Goal: Find contact information: Find contact information

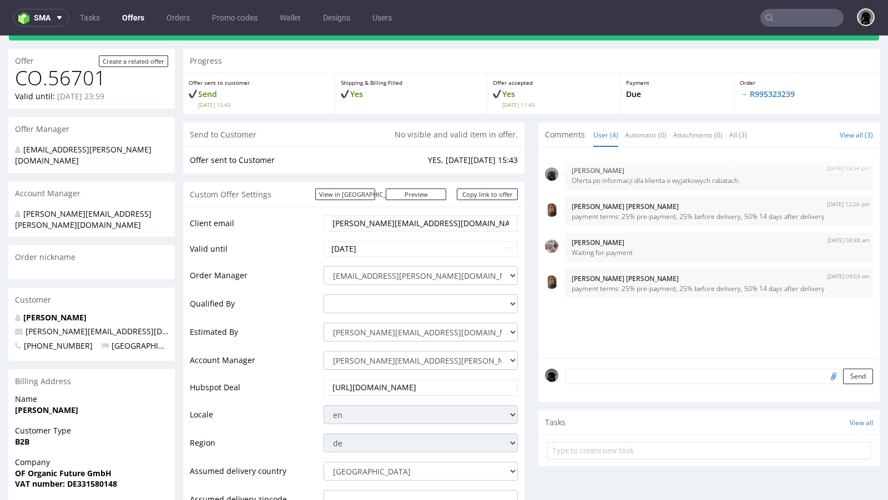
scroll to position [13, 0]
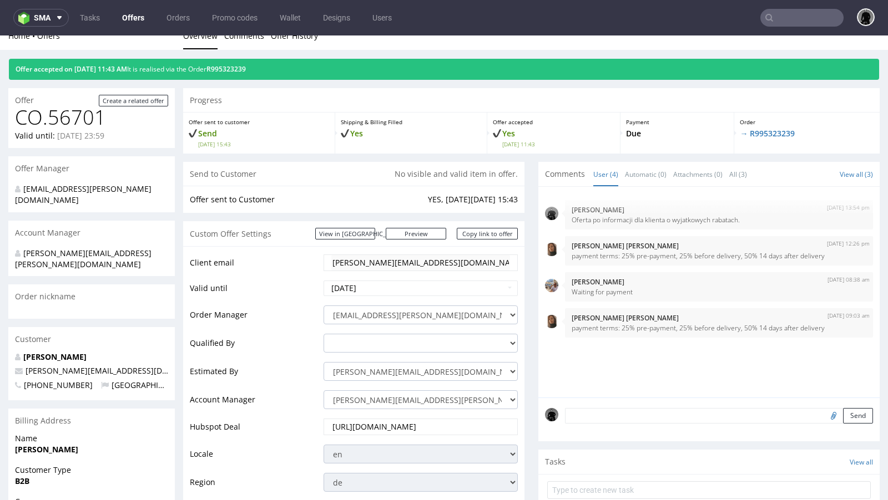
click at [140, 21] on link "Offers" at bounding box center [133, 18] width 36 height 18
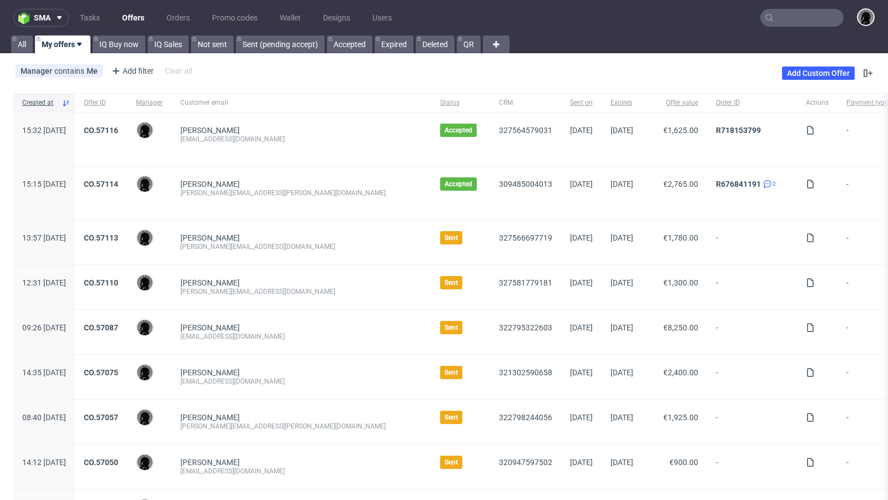
click at [307, 220] on div "Håkon Volden [EMAIL_ADDRESS][DOMAIN_NAME]" at bounding box center [301, 242] width 260 height 44
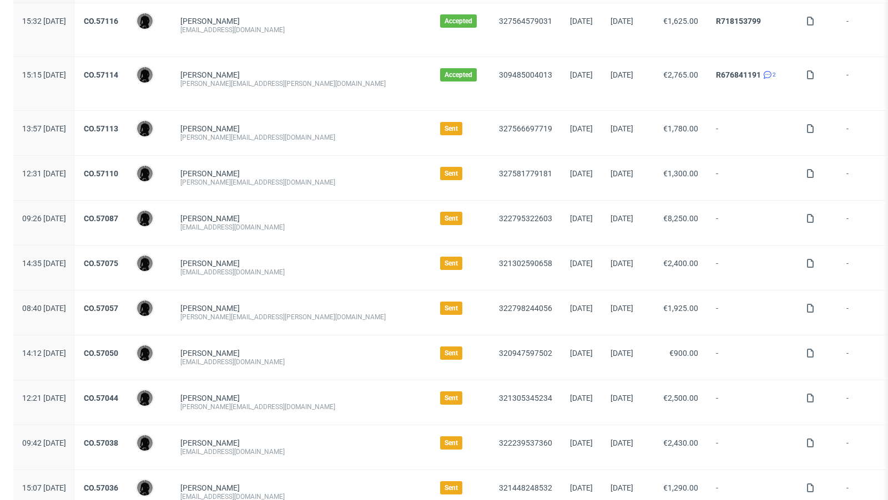
scroll to position [113, 0]
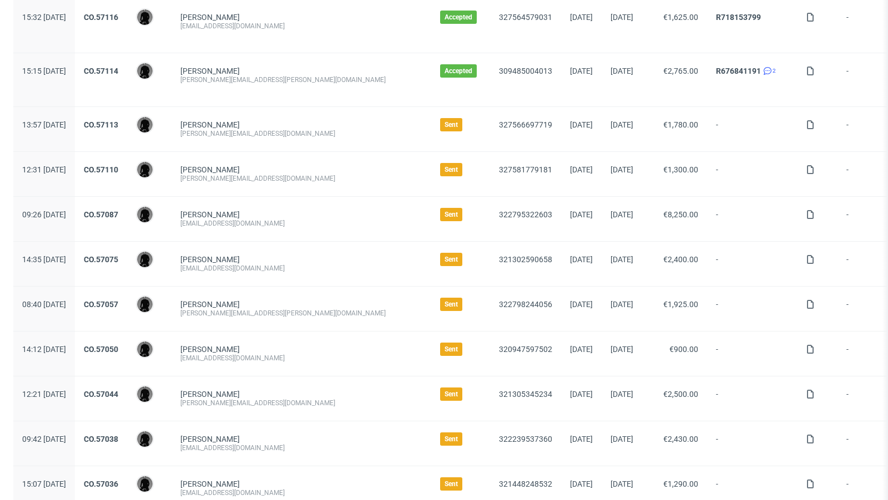
click at [251, 134] on div "[PERSON_NAME][EMAIL_ADDRESS][DOMAIN_NAME]" at bounding box center [301, 133] width 242 height 9
copy div "[PERSON_NAME][EMAIL_ADDRESS][DOMAIN_NAME]"
